Goal: Use online tool/utility

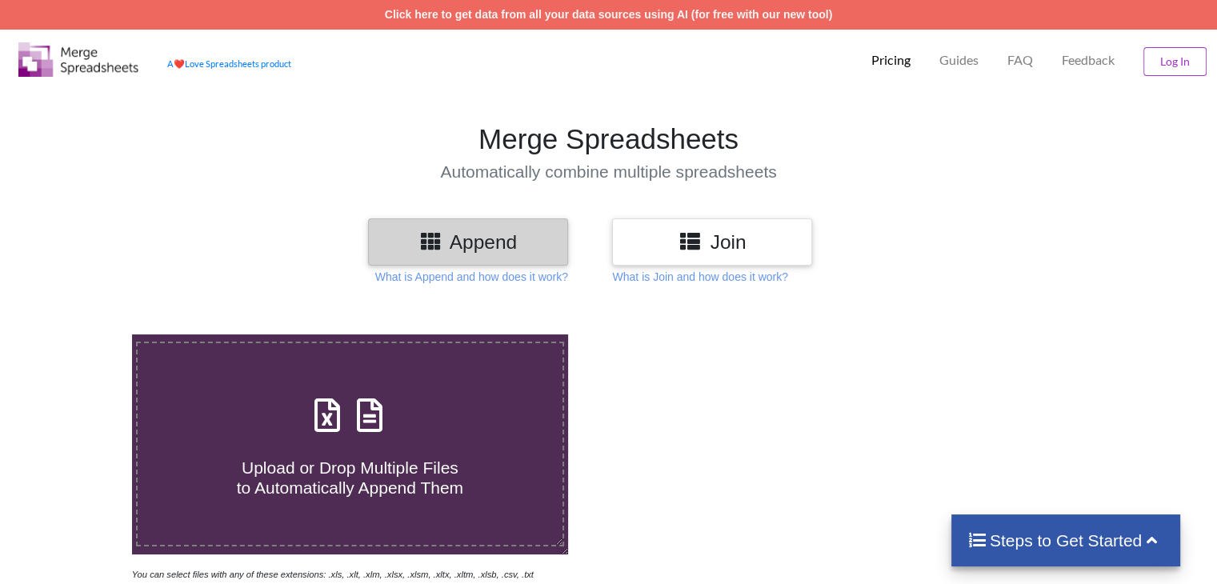
click at [463, 242] on h3 "Append" at bounding box center [468, 241] width 176 height 23
click at [326, 424] on icon at bounding box center [327, 408] width 40 height 34
click at [83, 335] on input "Upload or Drop Multiple Files to Automatically Append Them" at bounding box center [83, 335] width 0 height 0
type input "C:\fakepath\Instagram Dentist leads_ [US_STATE].xlsx"
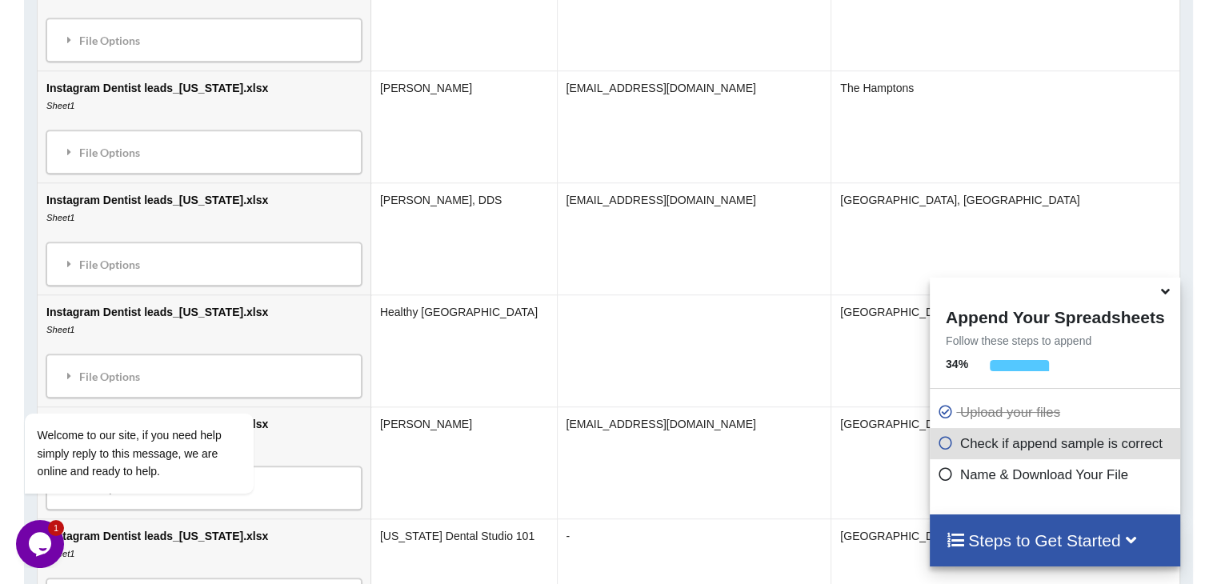
scroll to position [4233, 0]
click at [974, 536] on h4 "Steps to Get Started" at bounding box center [1055, 541] width 218 height 20
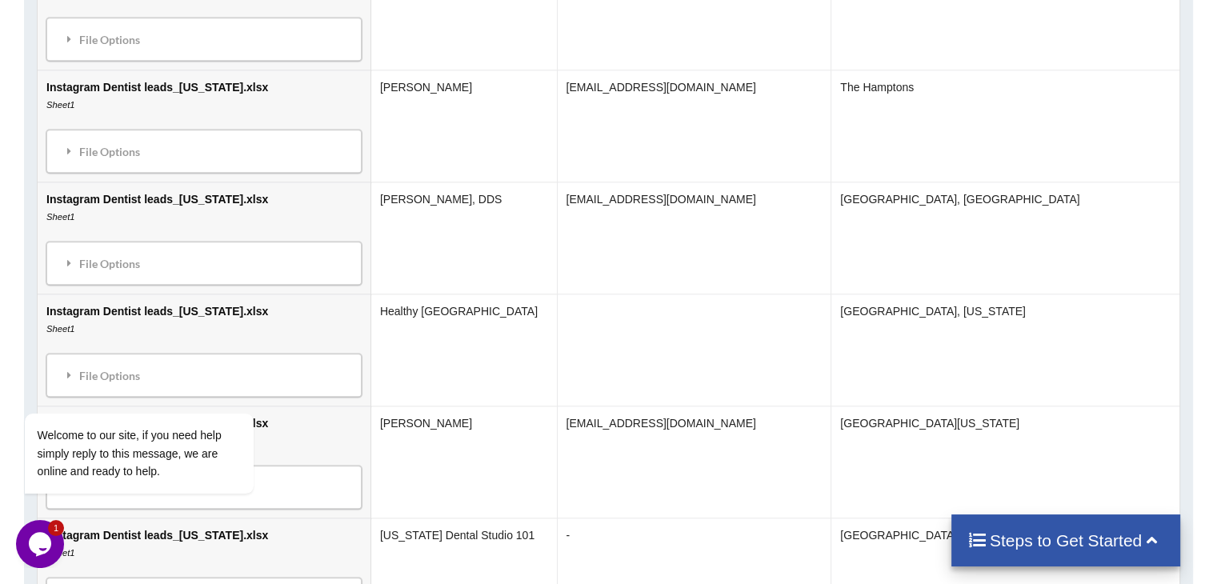
click at [976, 536] on icon at bounding box center [978, 539] width 20 height 17
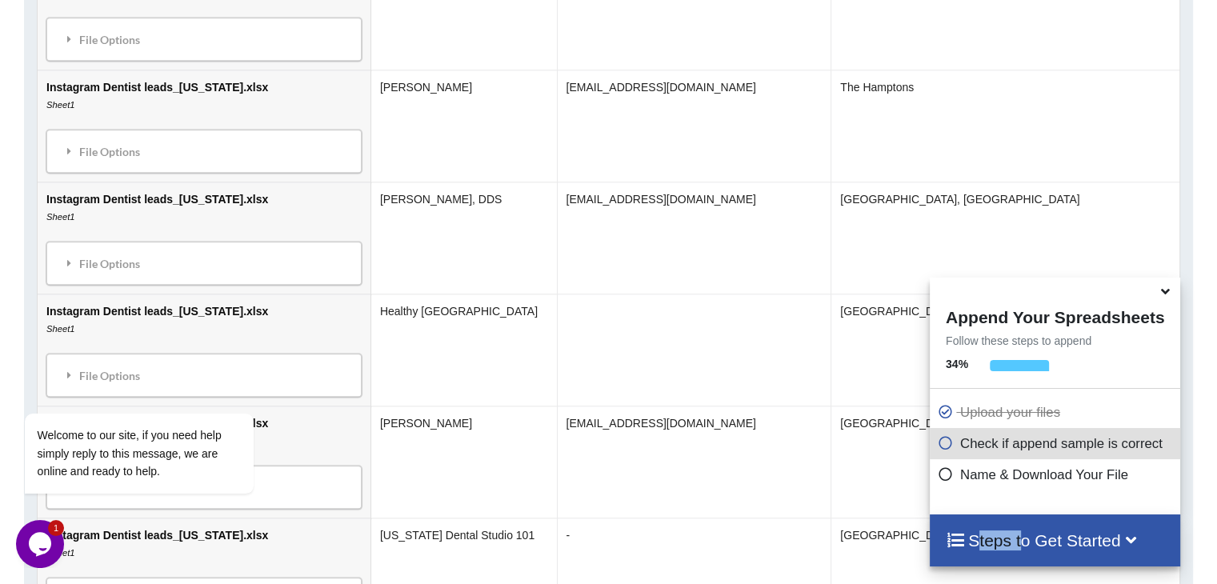
click at [976, 536] on h4 "Steps to Get Started" at bounding box center [1055, 541] width 218 height 20
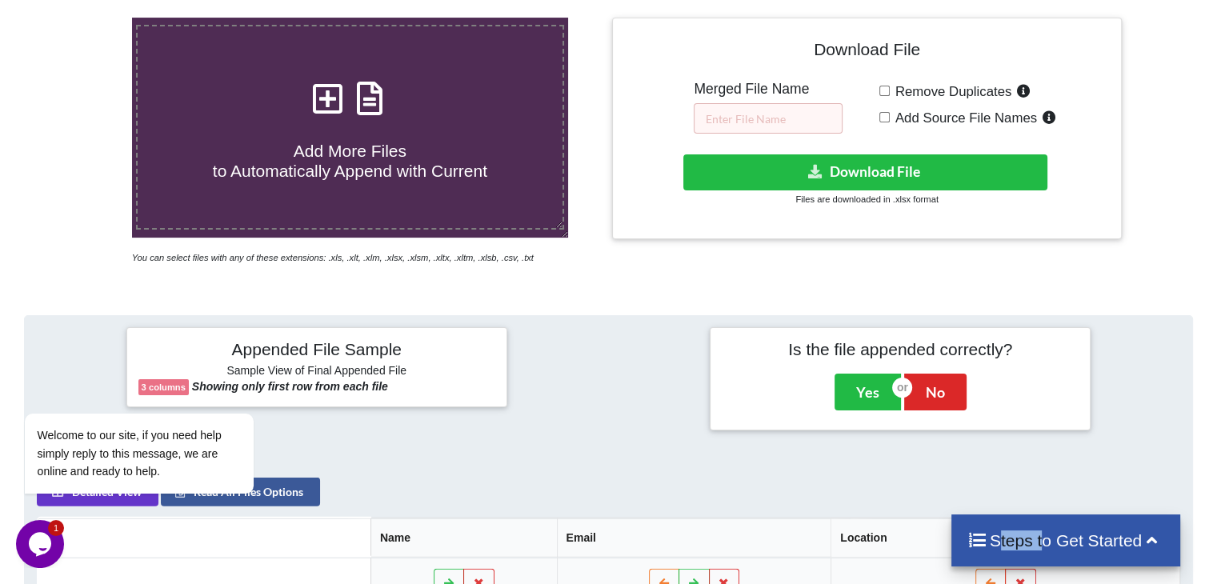
scroll to position [320, 0]
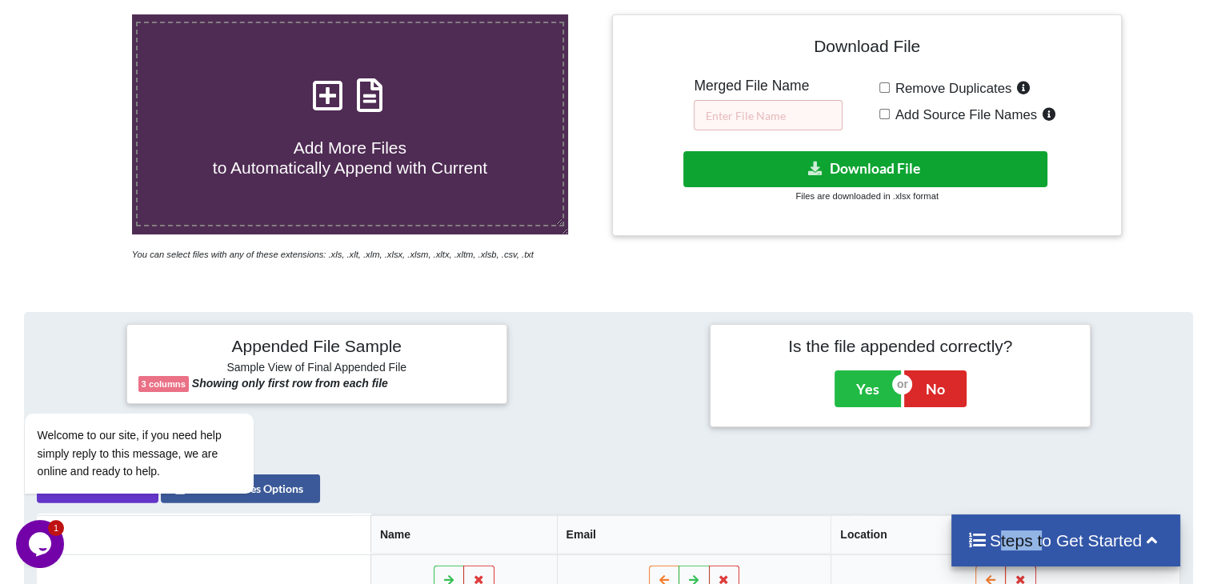
click at [829, 177] on button "Download File" at bounding box center [865, 169] width 364 height 36
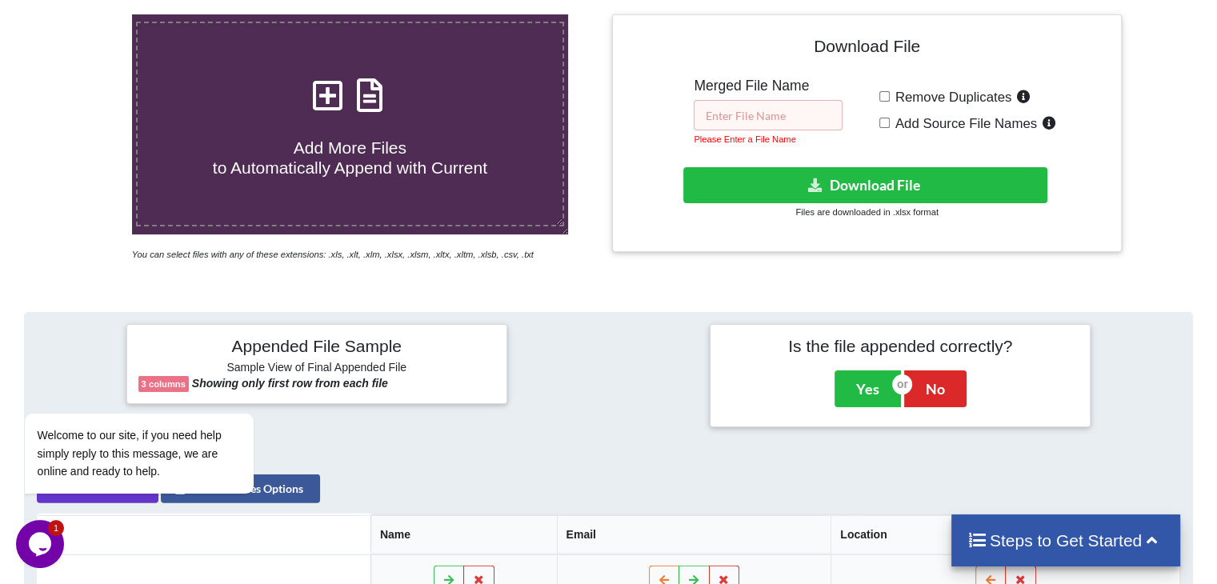
click at [780, 116] on input "text" at bounding box center [768, 115] width 149 height 30
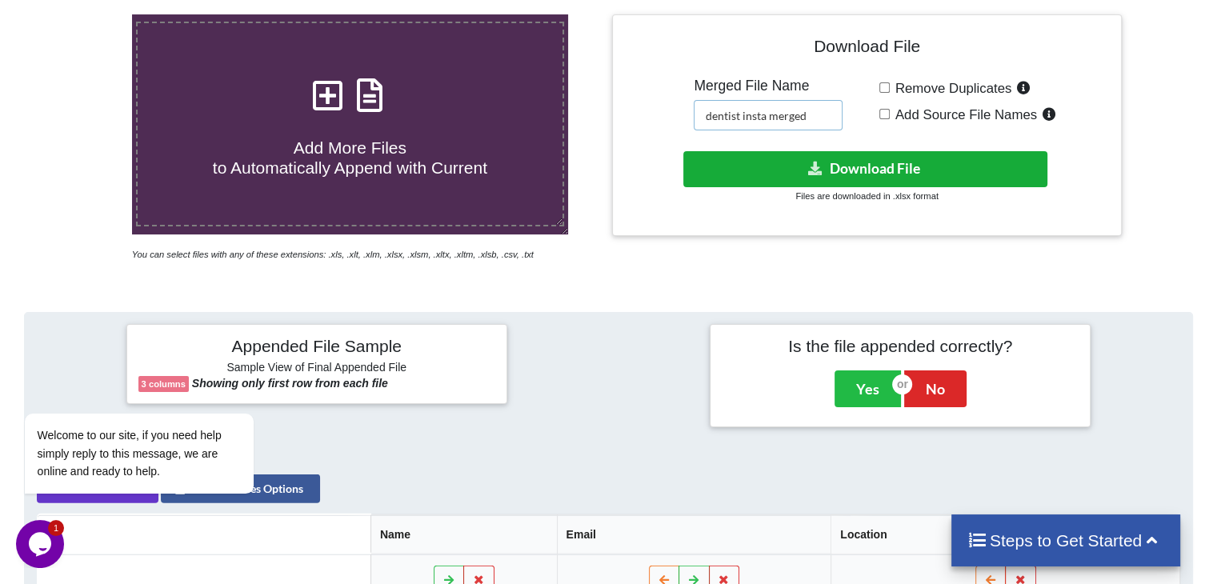
type input "dentist insta merged"
click at [799, 163] on button "Download File" at bounding box center [865, 169] width 364 height 36
